Goal: Information Seeking & Learning: Learn about a topic

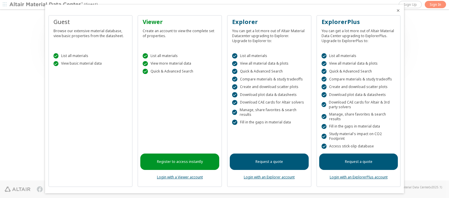
click at [396, 11] on icon "Close" at bounding box center [398, 10] width 5 height 5
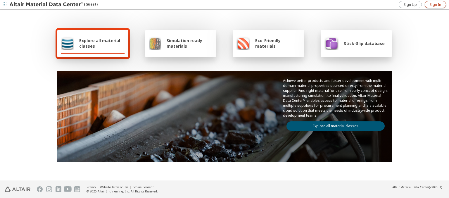
click at [435, 4] on span "Sign In" at bounding box center [435, 4] width 11 height 5
click at [46, 5] on img at bounding box center [46, 5] width 75 height 6
click at [100, 43] on span "Explore all material classes" at bounding box center [102, 43] width 46 height 11
click at [333, 125] on link "Explore all material classes" at bounding box center [335, 125] width 98 height 9
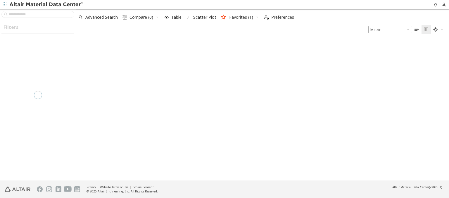
type input "****"
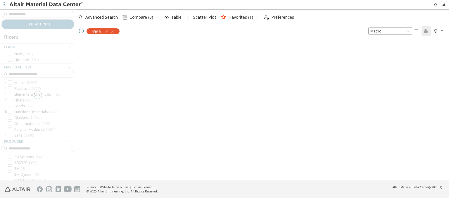
scroll to position [139, 368]
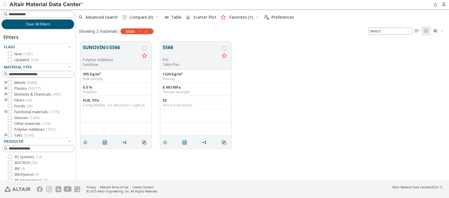
click at [46, 5] on img at bounding box center [46, 5] width 75 height 6
